Goal: Find specific page/section: Find specific page/section

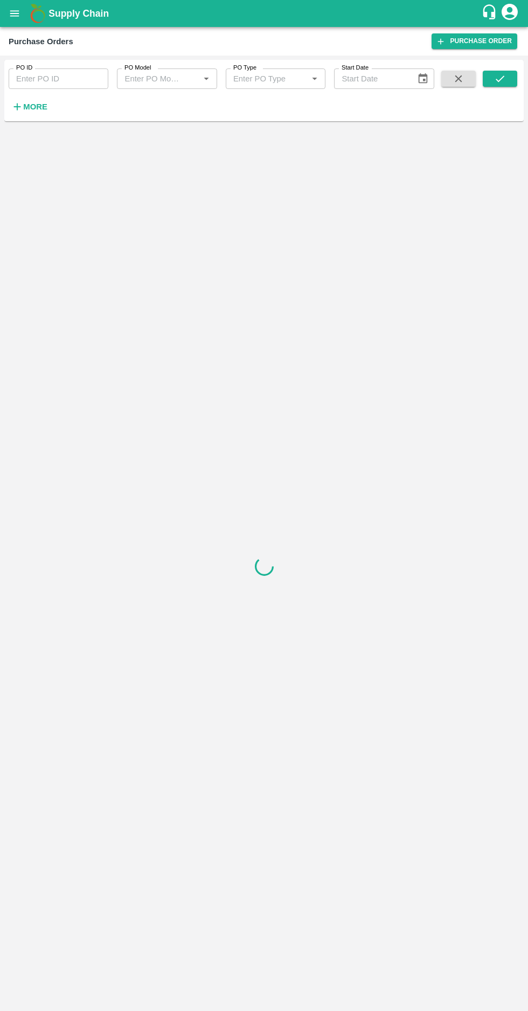
click at [22, 108] on icon "button" at bounding box center [17, 107] width 12 height 12
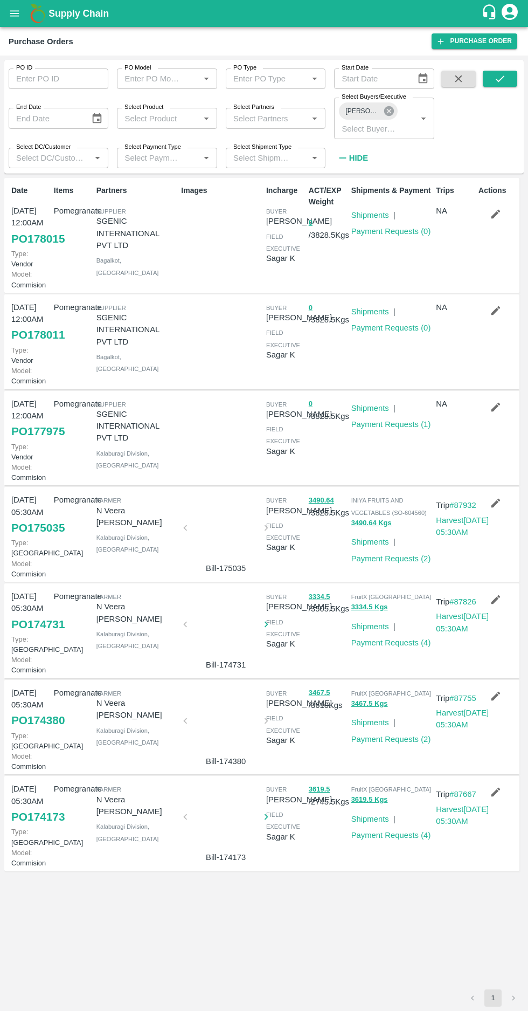
click at [386, 107] on icon at bounding box center [389, 111] width 12 height 12
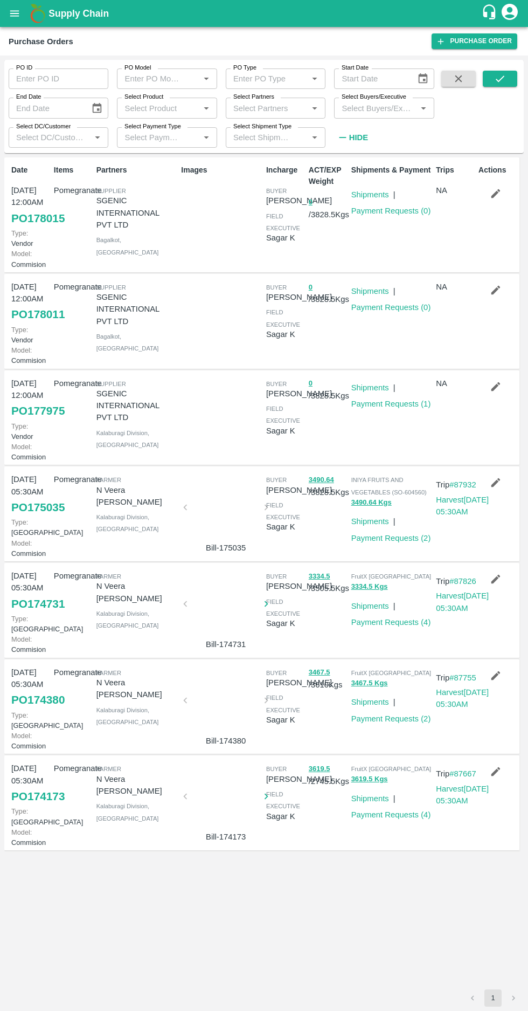
click at [361, 111] on input "Select Buyers/Executive" at bounding box center [375, 108] width 75 height 14
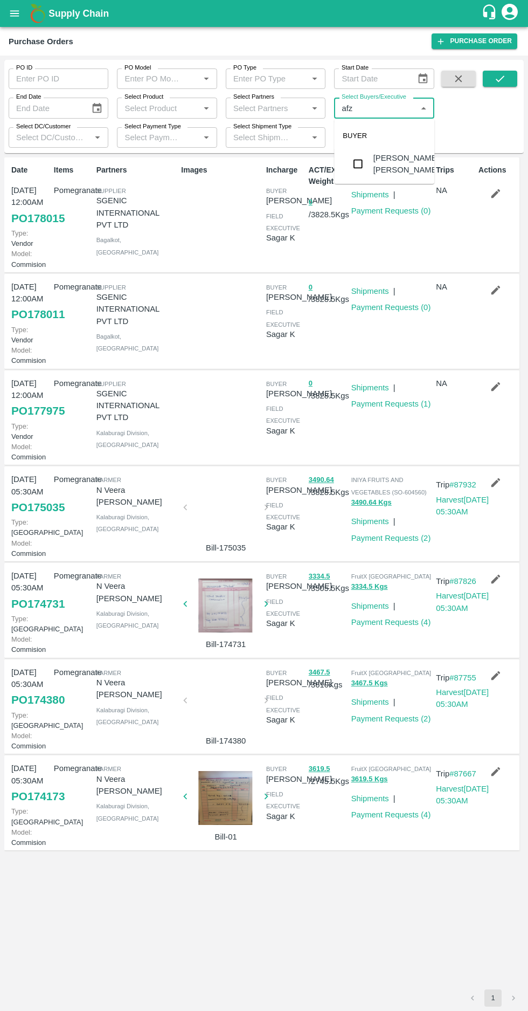
type input "afza"
click at [347, 165] on input "checkbox" at bounding box center [358, 164] width 22 height 22
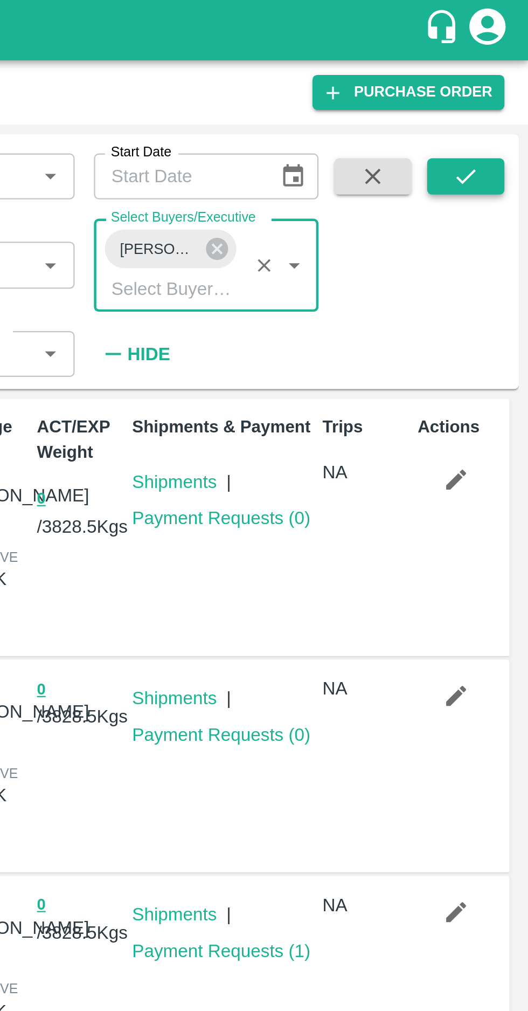
click at [495, 77] on icon "submit" at bounding box center [501, 79] width 12 height 12
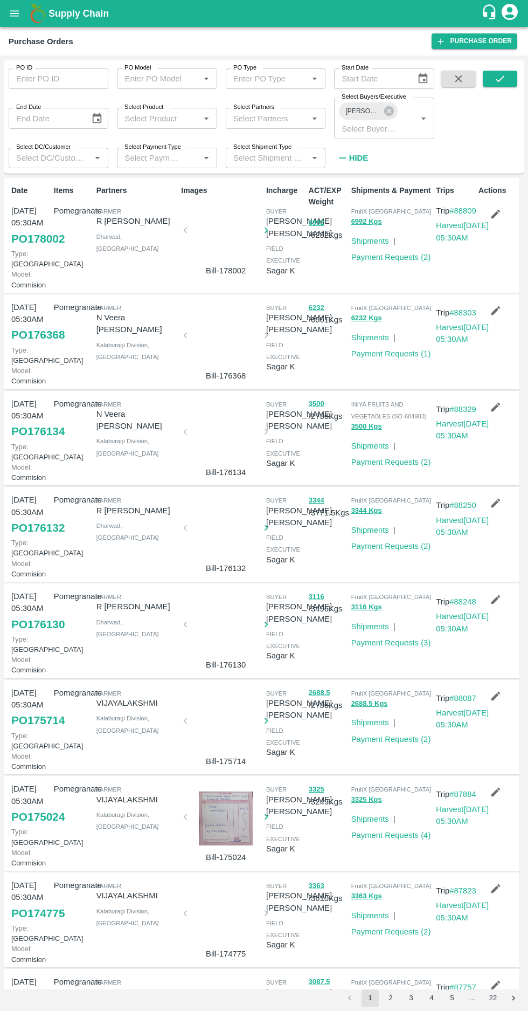
click at [431, 997] on button "4" at bounding box center [431, 998] width 17 height 17
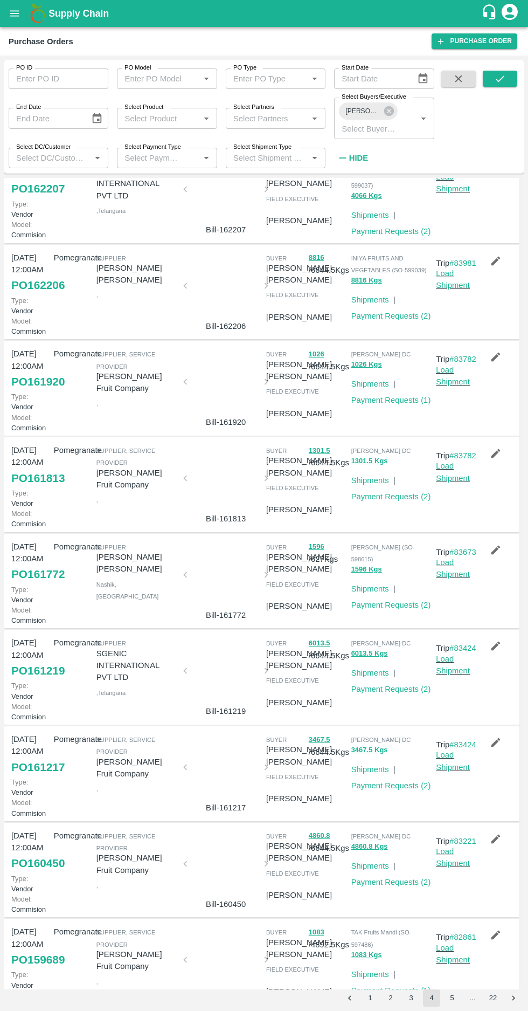
scroll to position [375, 0]
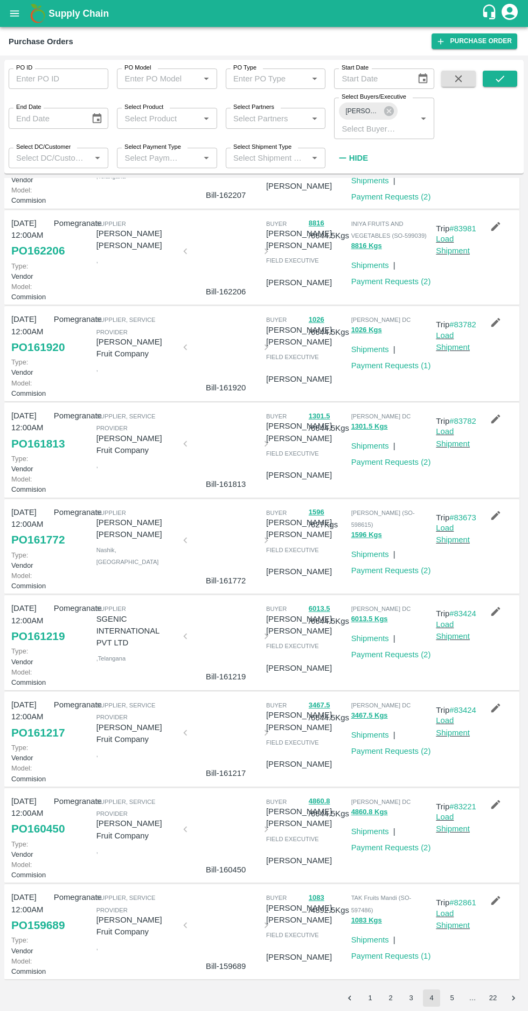
click at [494, 999] on button "22" at bounding box center [493, 998] width 17 height 17
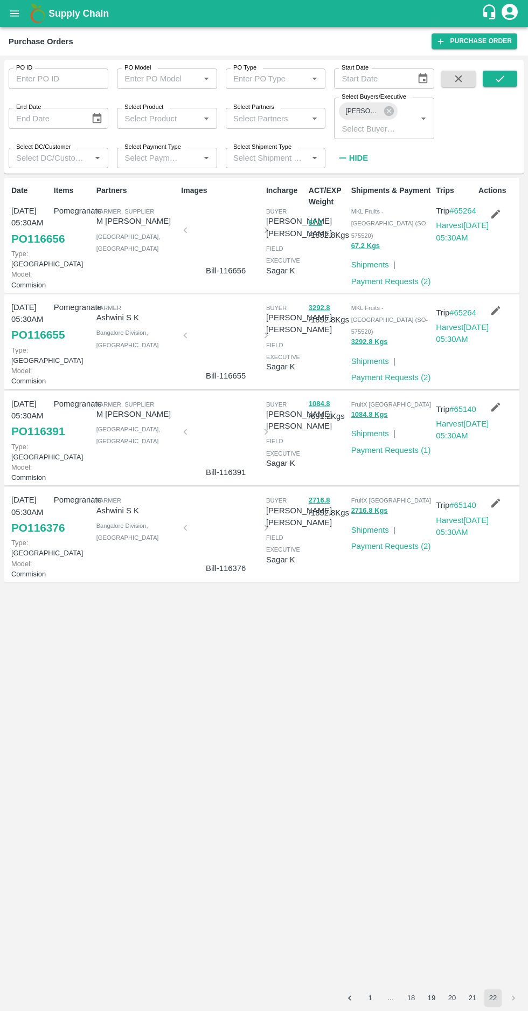
click at [471, 1001] on button "21" at bounding box center [472, 998] width 17 height 17
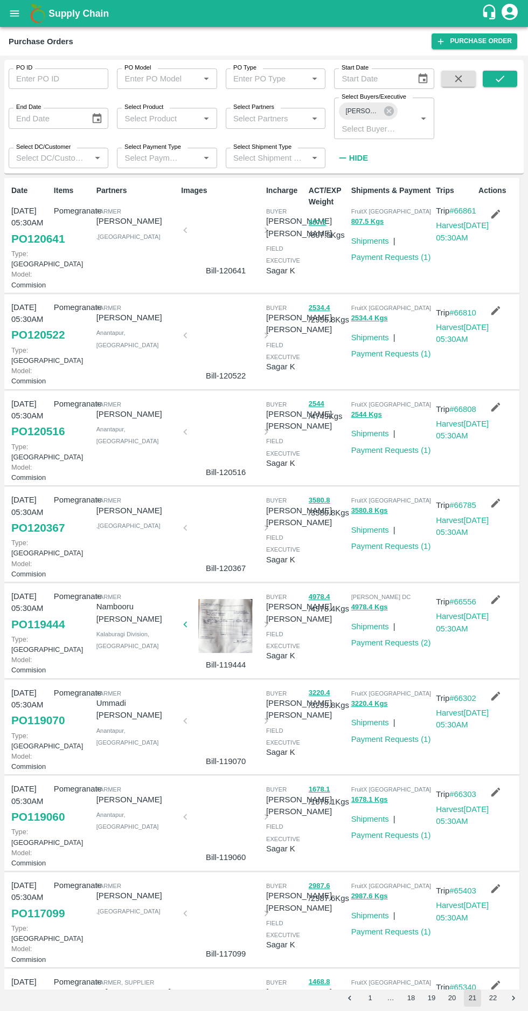
click at [452, 998] on button "20" at bounding box center [452, 998] width 17 height 17
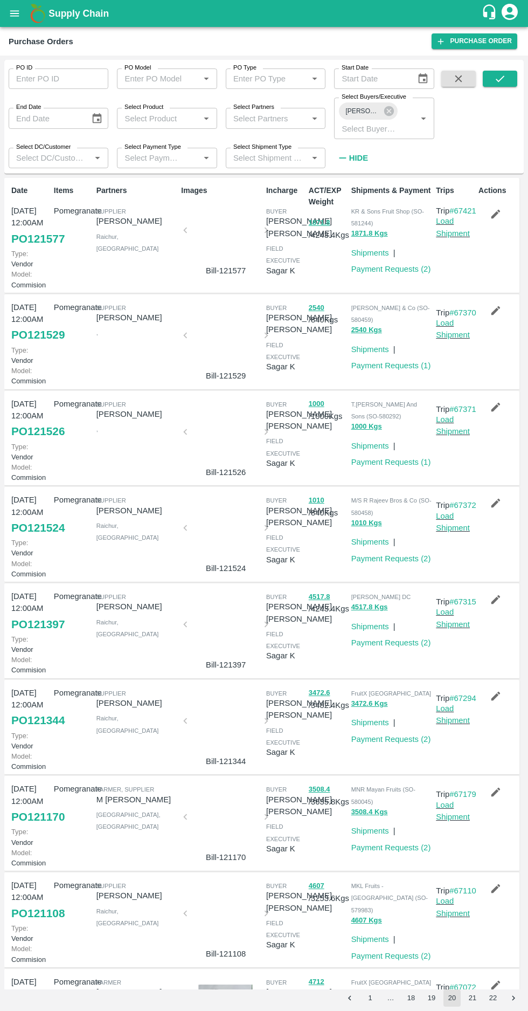
click at [431, 998] on button "19" at bounding box center [431, 998] width 17 height 17
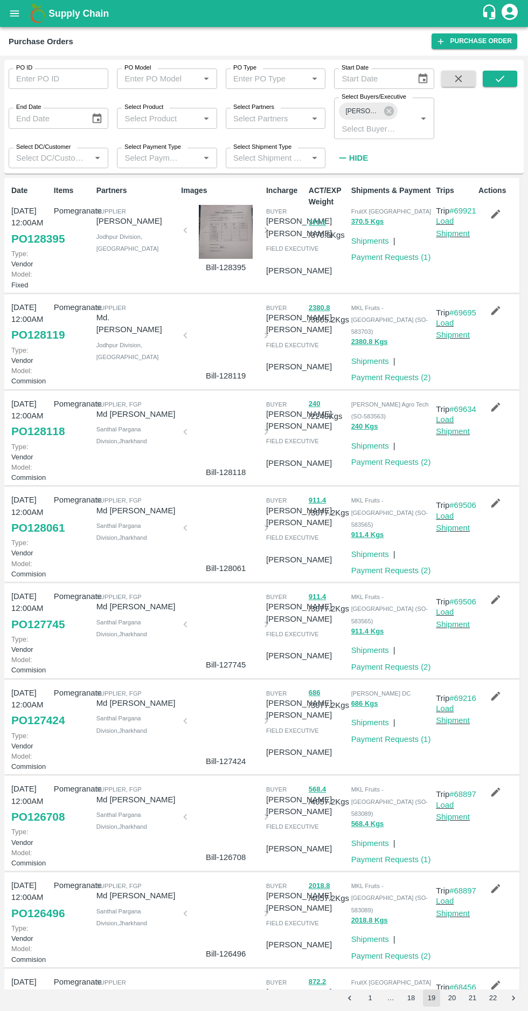
click at [411, 998] on button "18" at bounding box center [411, 998] width 17 height 17
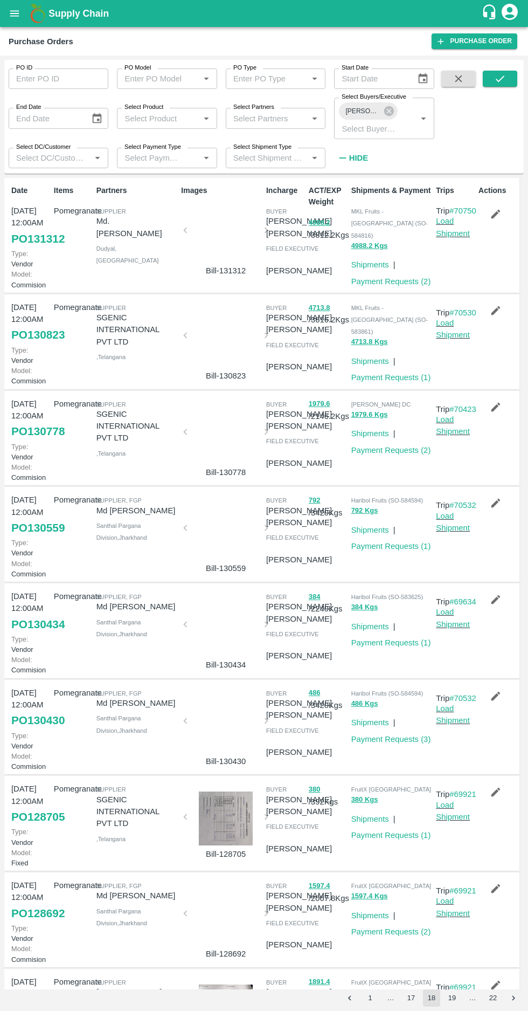
click at [411, 998] on button "17" at bounding box center [411, 998] width 17 height 17
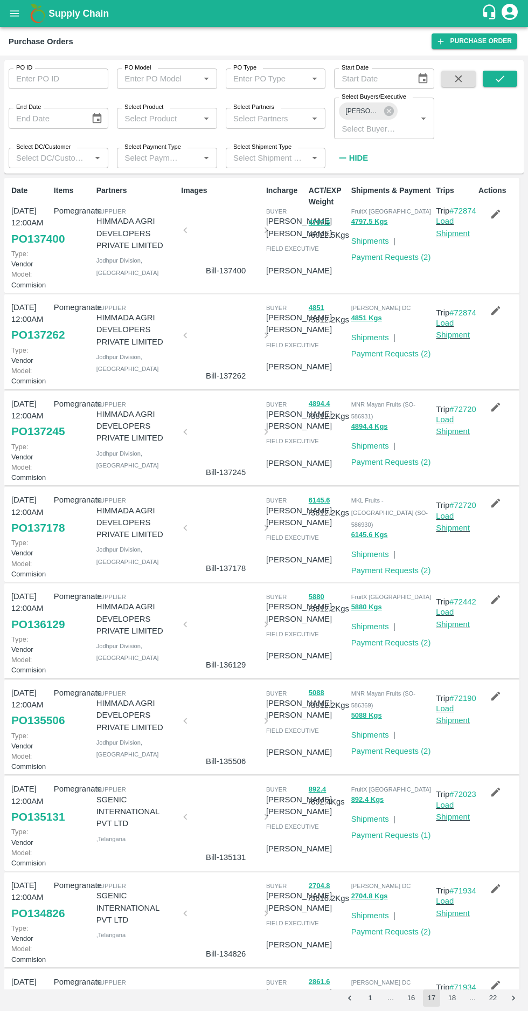
click at [125, 733] on p "HIMMADA AGRI DEVELOPERS PRIVATE LIMITED" at bounding box center [137, 715] width 81 height 36
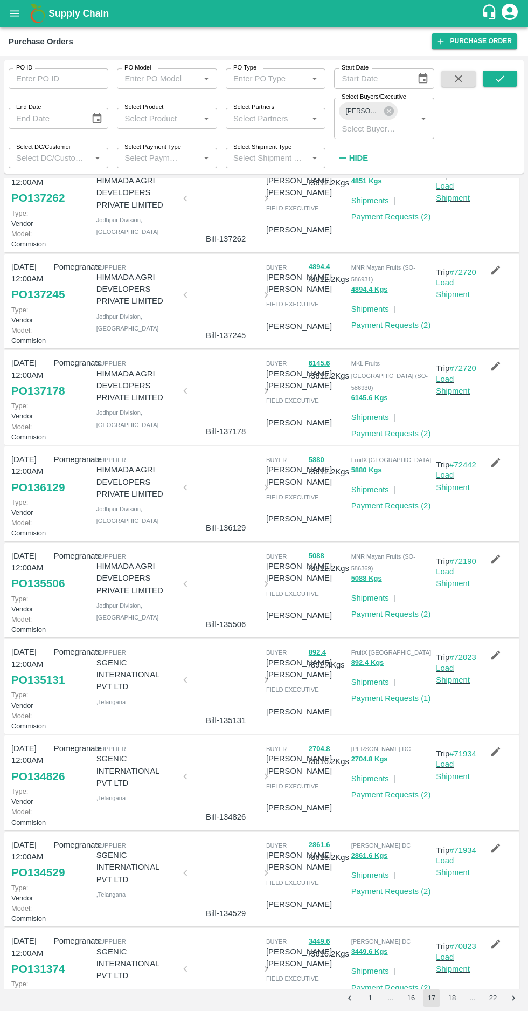
scroll to position [0, 0]
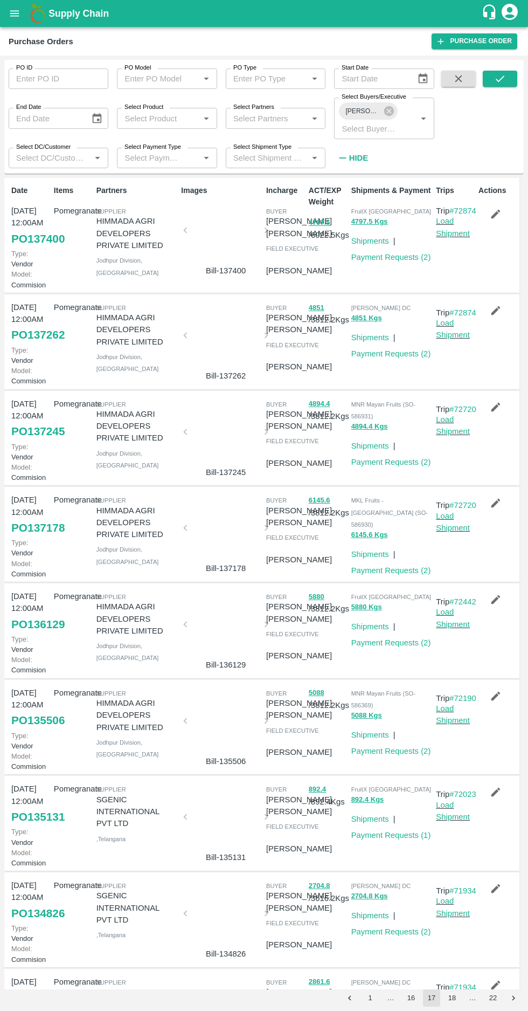
click at [128, 637] on p "HIMMADA AGRI DEVELOPERS PRIVATE LIMITED" at bounding box center [137, 619] width 81 height 36
click at [112, 541] on p "HIMMADA AGRI DEVELOPERS PRIVATE LIMITED" at bounding box center [137, 523] width 81 height 36
click at [108, 444] on p "HIMMADA AGRI DEVELOPERS PRIVATE LIMITED" at bounding box center [137, 426] width 81 height 36
